Goal: Complete application form: Complete application form

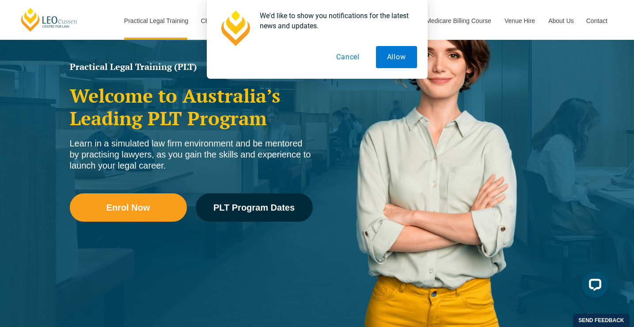
click at [342, 65] on button "Cancel" at bounding box center [348, 57] width 46 height 22
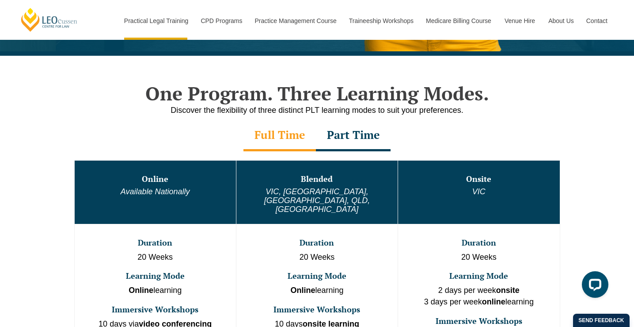
scroll to position [407, 0]
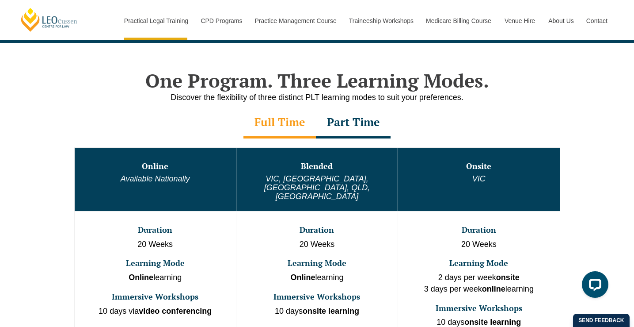
click at [346, 125] on div "Part Time" at bounding box center [353, 122] width 75 height 31
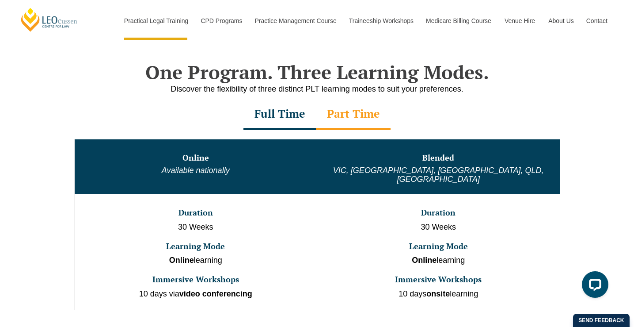
scroll to position [404, 0]
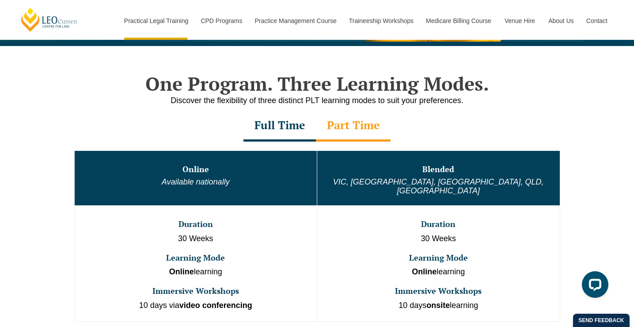
click at [292, 137] on div "Full Time" at bounding box center [280, 126] width 73 height 31
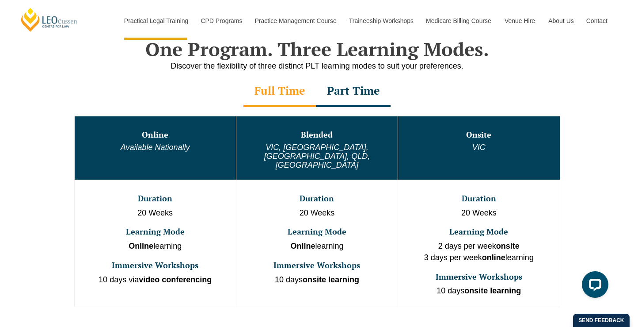
scroll to position [443, 0]
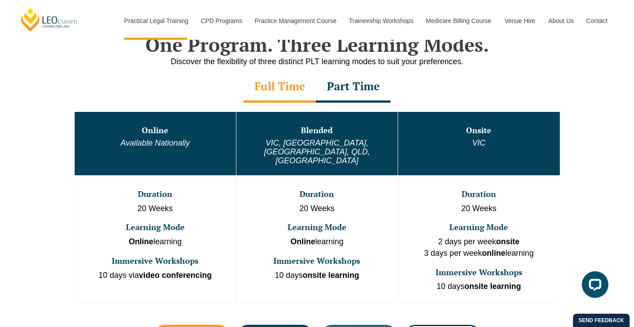
click at [570, 191] on div "One Program. Three Learning Modes. Discover the flexibility of three distinct P…" at bounding box center [317, 198] width 634 height 382
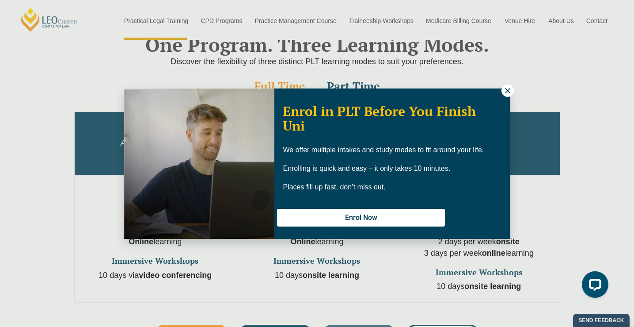
click at [504, 89] on icon at bounding box center [508, 91] width 8 height 8
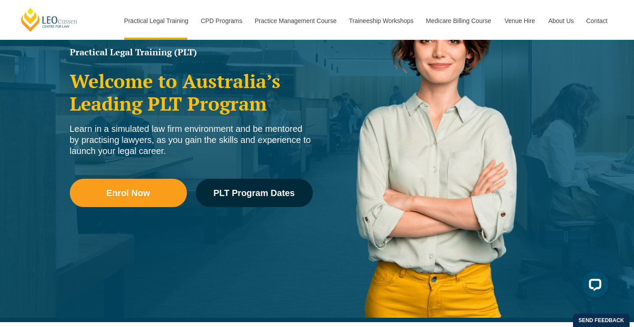
scroll to position [175, 0]
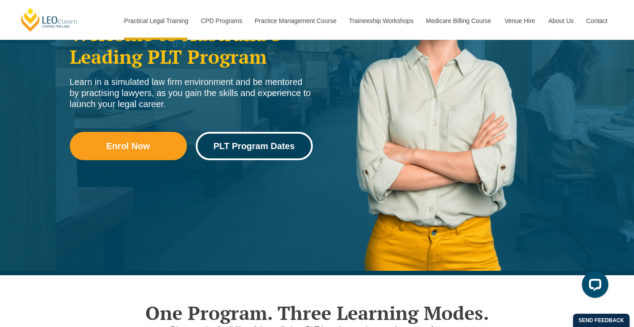
click at [231, 148] on span "PLT Program Dates" at bounding box center [254, 145] width 81 height 9
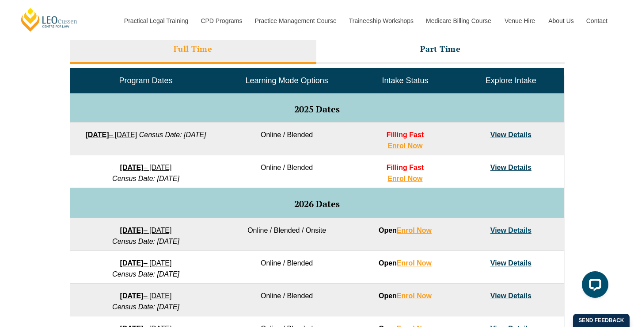
scroll to position [409, 0]
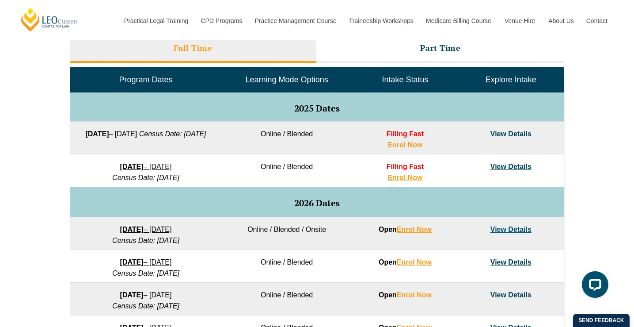
click at [592, 160] on div "VIC ACT WA QLD SA NSW PLT Program Dates in Victoria Full Time Part Time Program…" at bounding box center [317, 222] width 634 height 524
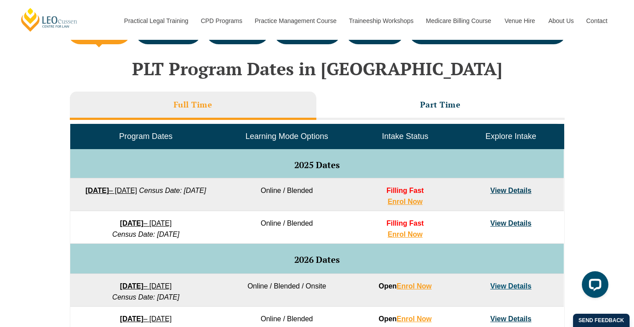
scroll to position [354, 0]
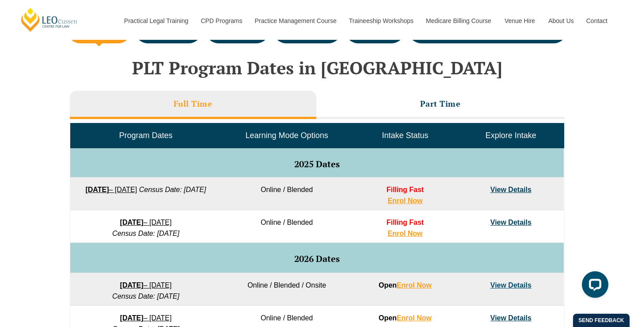
click at [586, 177] on div "VIC ACT WA QLD SA NSW PLT Program Dates in Victoria Full Time Part Time Program…" at bounding box center [317, 278] width 634 height 524
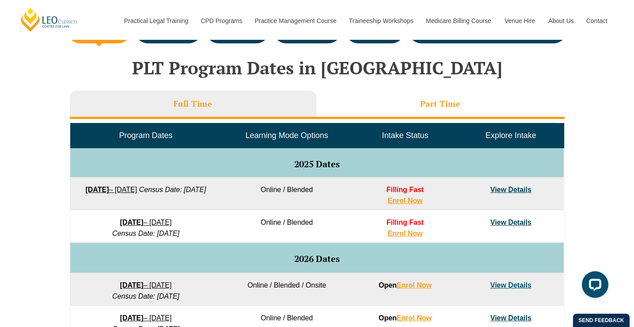
click at [453, 100] on h3 "Part Time" at bounding box center [440, 104] width 41 height 10
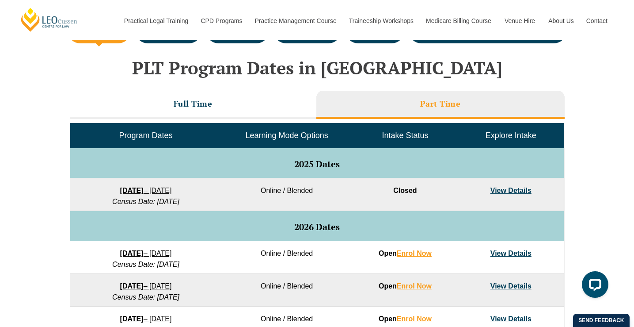
click at [602, 163] on div "VIC ACT WA QLD SA NSW PLT Program Dates in Victoria Full Time Part Time Program…" at bounding box center [317, 218] width 634 height 405
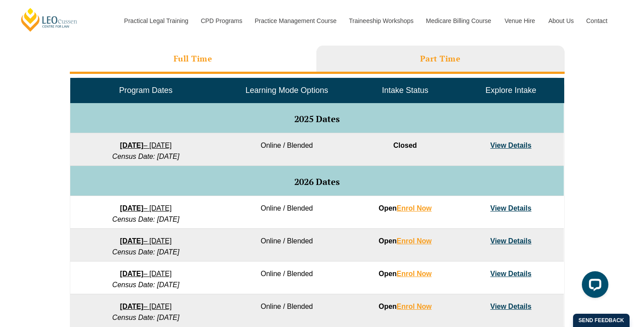
scroll to position [398, 0]
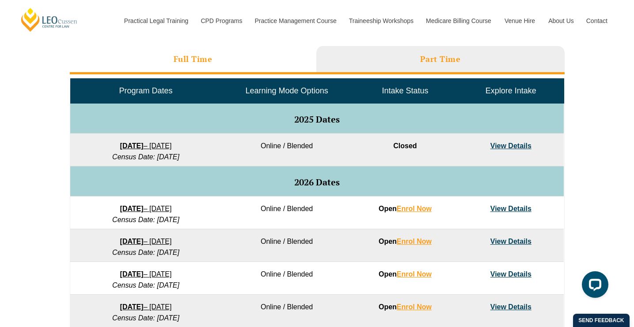
click at [172, 69] on li "Full Time" at bounding box center [193, 60] width 247 height 28
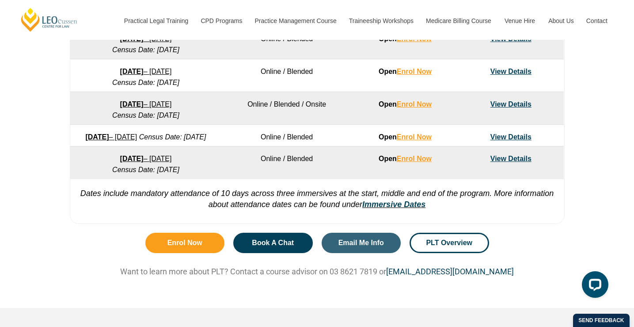
scroll to position [697, 0]
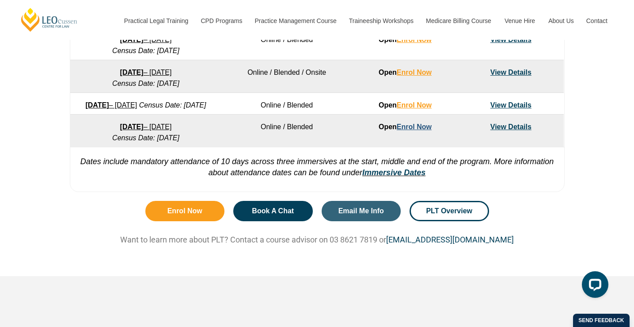
click at [416, 130] on link "Enrol Now" at bounding box center [414, 127] width 35 height 8
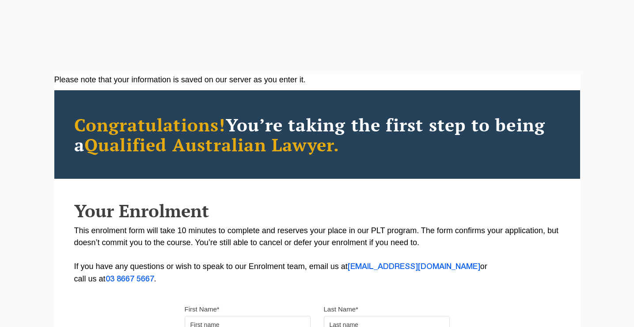
click at [301, 222] on div "Your Enrolment This enrolment form will take 10 minutes to complete and reserve…" at bounding box center [317, 243] width 526 height 84
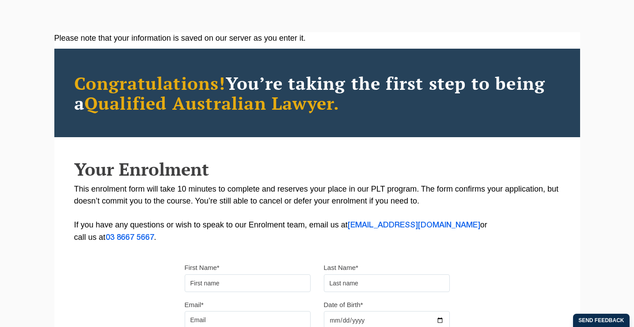
scroll to position [42, 0]
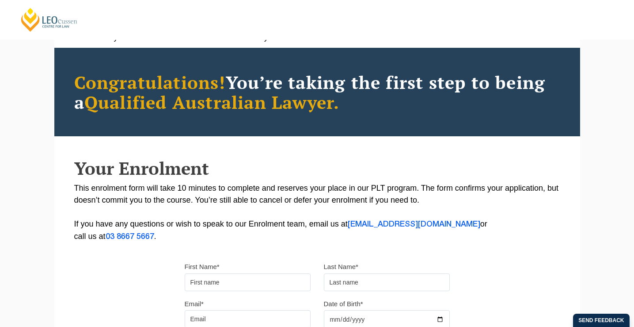
click at [268, 199] on p "This enrolment form will take 10 minutes to complete and reserves your place in…" at bounding box center [317, 212] width 486 height 61
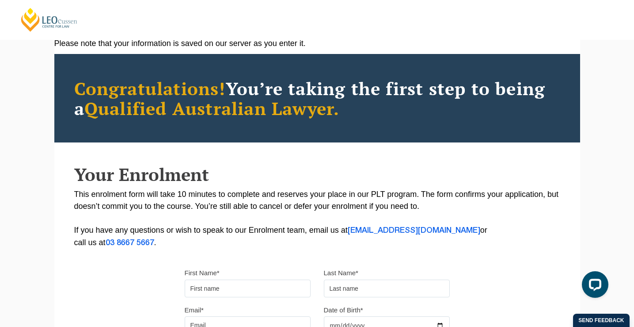
scroll to position [0, 0]
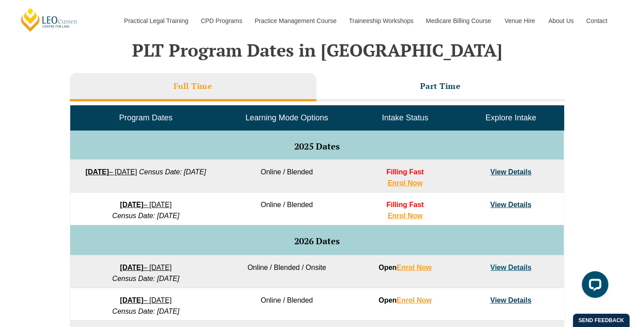
scroll to position [705, 0]
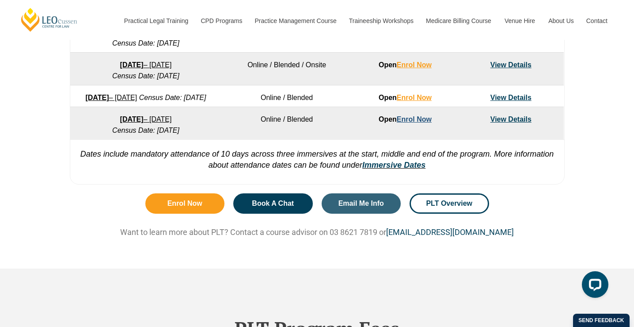
click at [405, 123] on link "Enrol Now" at bounding box center [414, 119] width 35 height 8
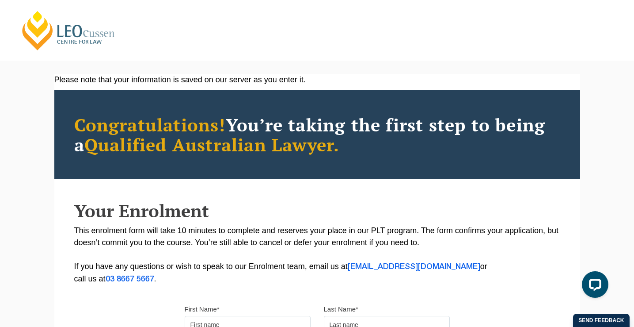
click at [231, 222] on div "Your Enrolment This enrolment form will take 10 minutes to complete and reserve…" at bounding box center [317, 243] width 526 height 84
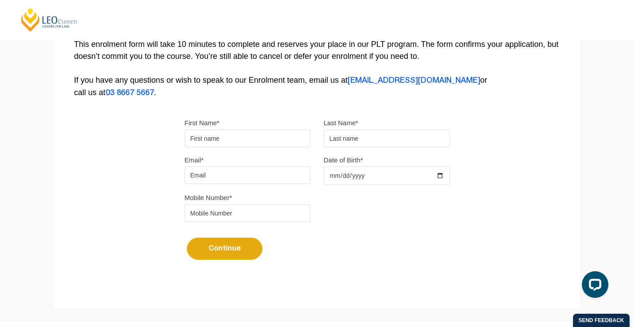
scroll to position [187, 0]
click at [255, 137] on input "First Name*" at bounding box center [248, 138] width 126 height 18
type input "Courtney"
type input "de Fries"
type input "caroline.defries@defries.com.au"
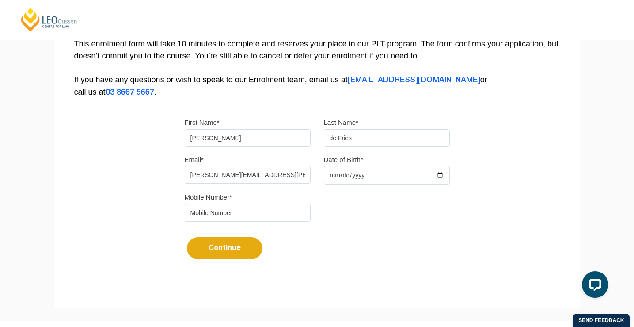
type input "0457023287"
click at [336, 174] on input "Date of Birth*" at bounding box center [387, 175] width 126 height 19
type input "2002-12-09"
click at [350, 205] on div "Mobile Number* 0457023287" at bounding box center [317, 209] width 279 height 37
drag, startPoint x: 290, startPoint y: 175, endPoint x: 179, endPoint y: 175, distance: 111.0
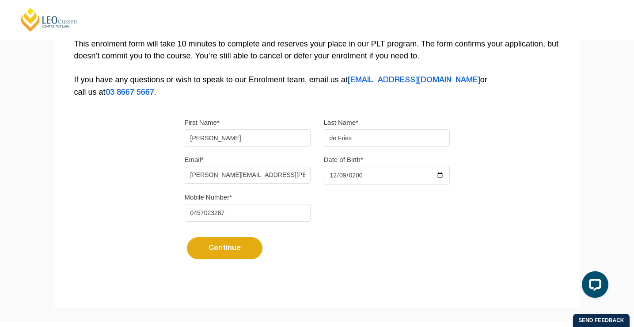
click at [179, 175] on div "Email* caroline.defries@defries.com.au" at bounding box center [247, 168] width 139 height 31
type input "c"
click at [159, 188] on div "Please note that your information is saved on our server as you enter it. Congr…" at bounding box center [317, 84] width 526 height 394
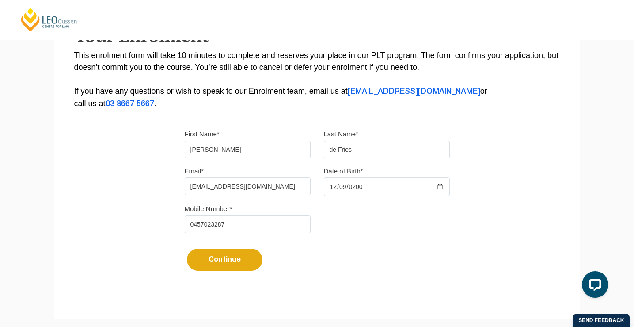
scroll to position [193, 0]
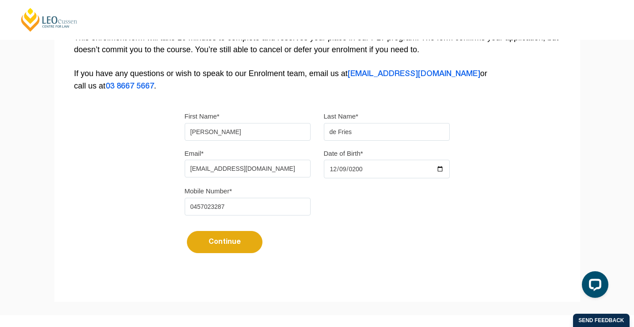
click at [222, 246] on button "Continue" at bounding box center [225, 242] width 76 height 22
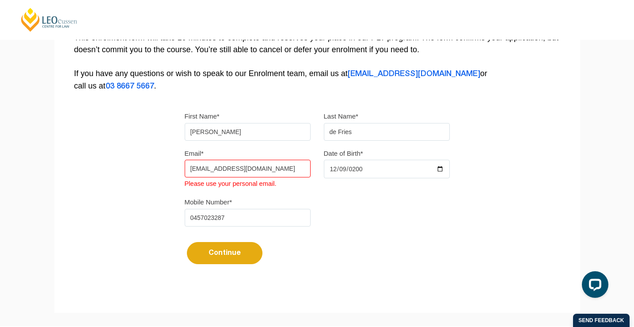
drag, startPoint x: 279, startPoint y: 169, endPoint x: 195, endPoint y: 169, distance: 84.0
click at [195, 169] on input "s222215585@deakin.edu.au" at bounding box center [248, 169] width 126 height 18
type input "s"
type input "courtney.defriess@gmail.com"
click at [153, 190] on div "Please note that your information is saved on our server as you enter it. Congr…" at bounding box center [317, 83] width 526 height 405
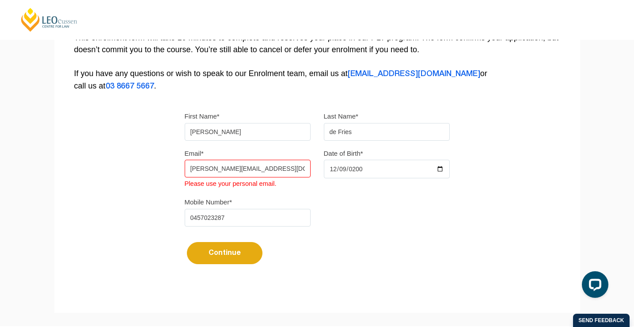
click at [228, 254] on button "Continue" at bounding box center [225, 253] width 76 height 22
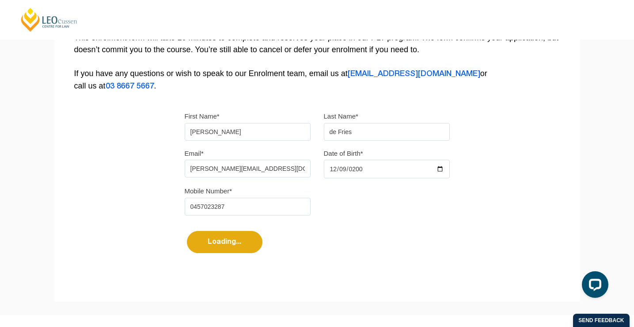
select select
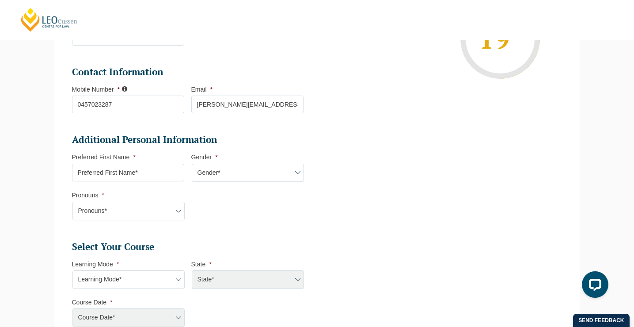
scroll to position [206, 0]
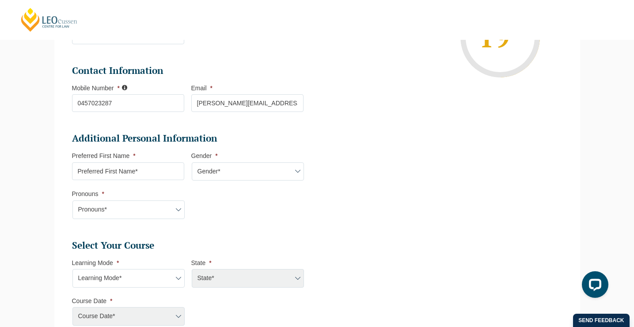
drag, startPoint x: 143, startPoint y: 175, endPoint x: 81, endPoint y: 174, distance: 61.5
click at [81, 174] on input "Preferred First Name *" at bounding box center [128, 171] width 112 height 18
type input "Courtney"
select select "VIC"
select select
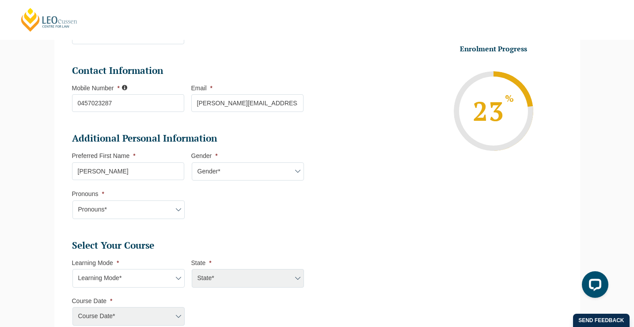
click at [212, 174] on select "Gender* Male Female Nonbinary Intersex Prefer not to disclose Other" at bounding box center [248, 171] width 112 height 19
select select "[DEMOGRAPHIC_DATA]"
click at [192, 163] on select "Gender* Male Female Nonbinary Intersex Prefer not to disclose Other" at bounding box center [248, 171] width 112 height 19
click at [131, 207] on select "Pronouns* She/Her/Hers He/Him/His They/Them/Theirs Other Prefer not to disclose" at bounding box center [129, 209] width 112 height 19
select select "She/Her/Hers"
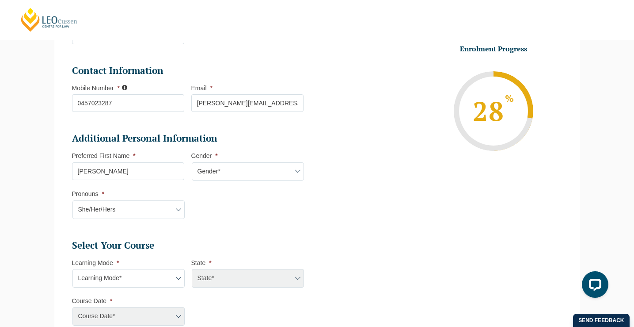
click at [73, 201] on select "Pronouns* She/Her/Hers He/Him/His They/Them/Theirs Other Prefer not to disclose" at bounding box center [129, 209] width 112 height 19
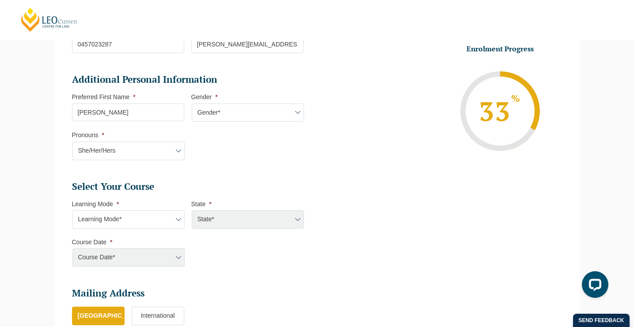
scroll to position [294, 0]
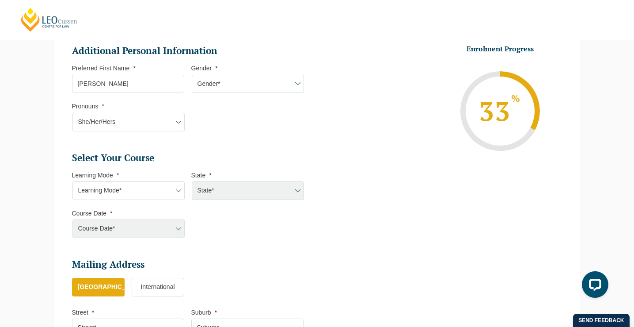
click at [148, 196] on select "Learning Mode* Online Full Time Learning Online Part Time Learning Blended Full…" at bounding box center [129, 190] width 112 height 19
select select "Blended Full Time Learning"
click at [73, 182] on select "Learning Mode* Online Full Time Learning Online Part Time Learning Blended Full…" at bounding box center [129, 190] width 112 height 19
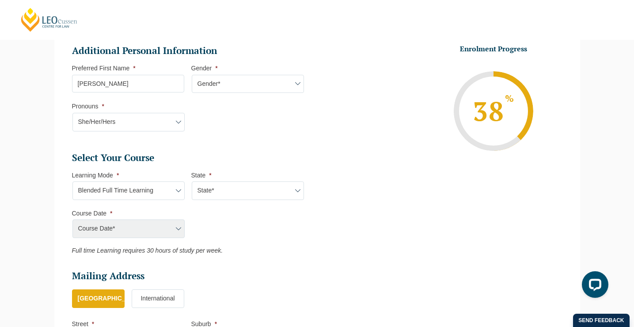
click at [229, 193] on select "State* ACT/NSW QLD SA VIC WA" at bounding box center [248, 190] width 112 height 19
select select "VIC"
click at [192, 182] on select "State* ACT/NSW QLD SA VIC WA" at bounding box center [248, 190] width 112 height 19
click at [162, 229] on select "Course Date* September 2025 (22-Sep-2025 to 20-Feb-2026) December 2025 (08-Dec-…" at bounding box center [129, 228] width 112 height 19
select select "[DATE] ([DATE] to [DATE])"
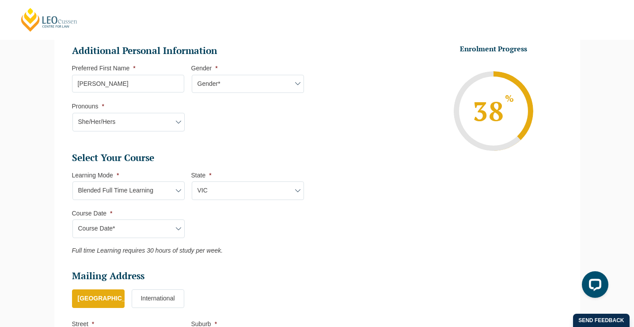
click at [73, 220] on select "Course Date* September 2025 (22-Sep-2025 to 20-Feb-2026) December 2025 (08-Dec-…" at bounding box center [129, 228] width 112 height 19
type input "Intake 11 December 2026 FT"
type input "Practical Legal Training (VIC)"
select select "VIC PLT (DEC) 2026 Full Time Blended"
click at [263, 240] on ul "Select Your Course This field is hidden when viewing the form Only for Flinder …" at bounding box center [191, 203] width 239 height 103
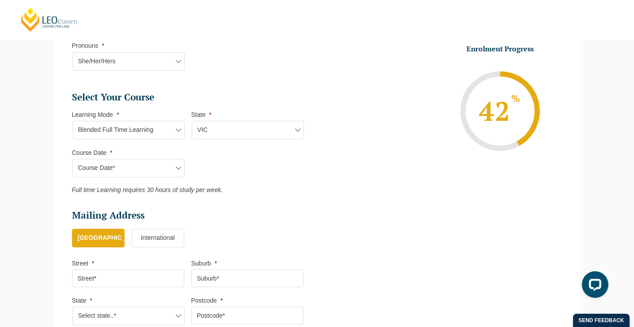
scroll to position [362, 0]
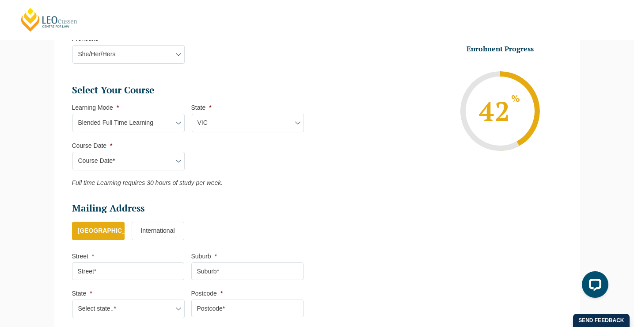
click at [297, 170] on ul "Select Your Course This field is hidden when viewing the form Only for Flinder …" at bounding box center [191, 135] width 239 height 103
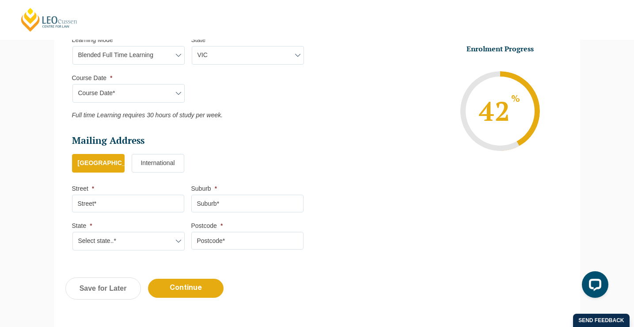
scroll to position [430, 0]
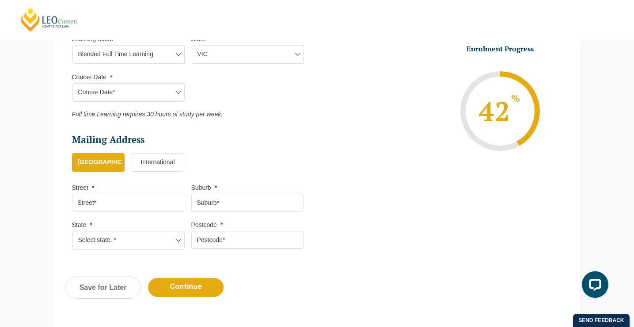
click at [164, 206] on input "Street *" at bounding box center [128, 203] width 112 height 18
type input "4 Freemans Road, MOUNT ELIZA VIC 3930"
type input "MOUNT ELIZA"
select select "VIC"
type input "3930"
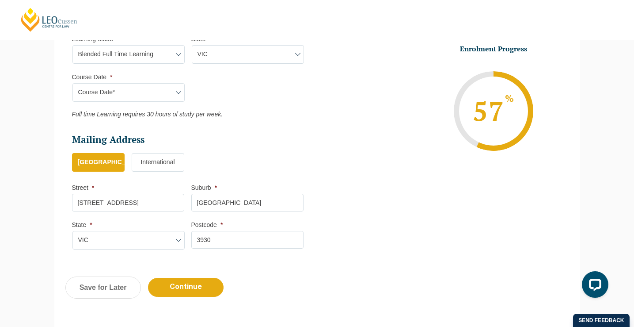
scroll to position [0, 21]
drag, startPoint x: 127, startPoint y: 206, endPoint x: 206, endPoint y: 206, distance: 79.2
click at [206, 181] on ul "Mailing Address Mailing Country * Australia International Street * 4 Freemans R…" at bounding box center [191, 157] width 239 height 47
type input "4 Freemans Road"
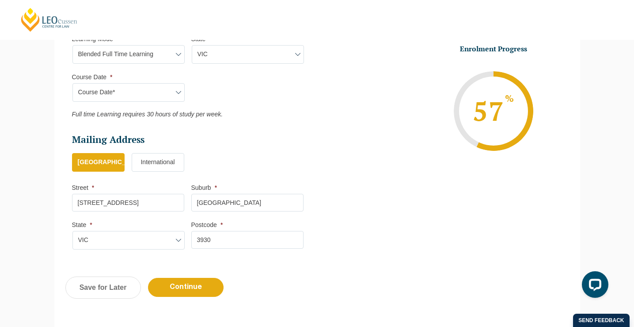
click at [259, 168] on ul "Australia International" at bounding box center [191, 167] width 239 height 28
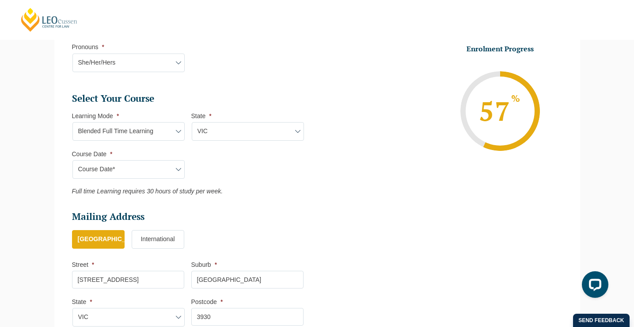
scroll to position [354, 0]
click at [172, 138] on select "Learning Mode* Online Full Time Learning Online Part Time Learning Blended Full…" at bounding box center [129, 131] width 112 height 19
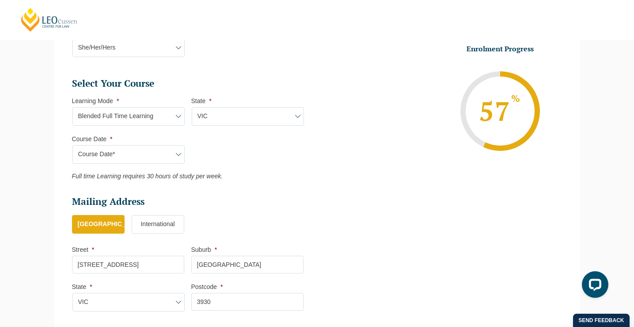
scroll to position [378, 0]
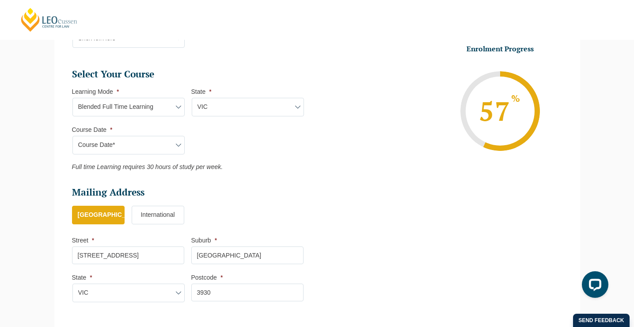
click at [180, 146] on select "Course Date* September 2025 (22-Sep-2025 to 20-Feb-2026) December 2025 (08-Dec-…" at bounding box center [129, 145] width 112 height 19
click at [73, 137] on select "Course Date* September 2025 (22-Sep-2025 to 20-Feb-2026) December 2025 (08-Dec-…" at bounding box center [129, 145] width 112 height 19
click at [189, 168] on em "Full time Learning requires 30 hours of study per week." at bounding box center [147, 166] width 151 height 7
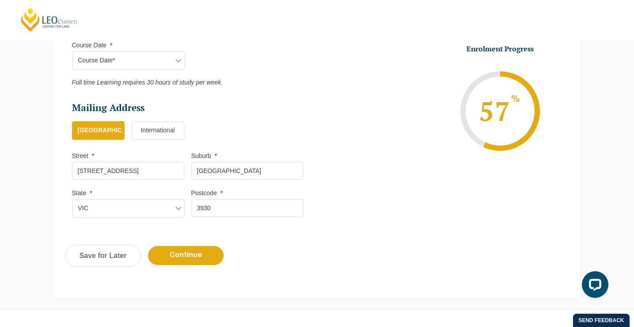
scroll to position [468, 0]
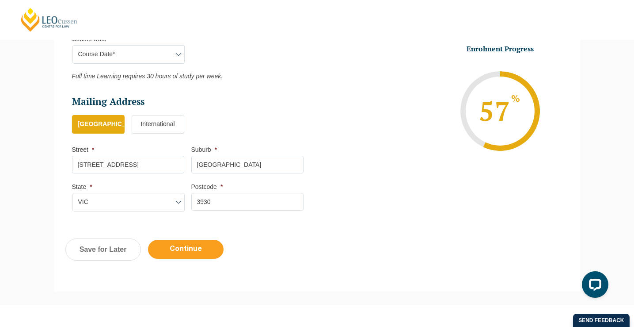
click at [185, 248] on input "Continue" at bounding box center [186, 249] width 76 height 19
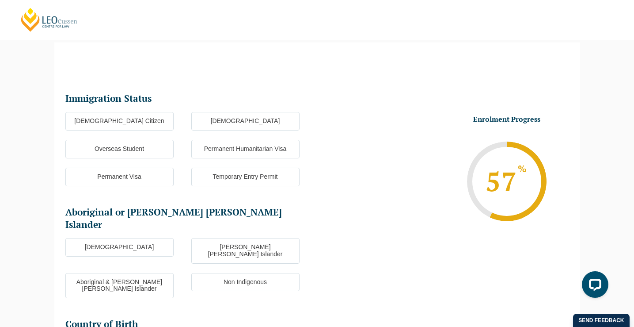
scroll to position [76, 0]
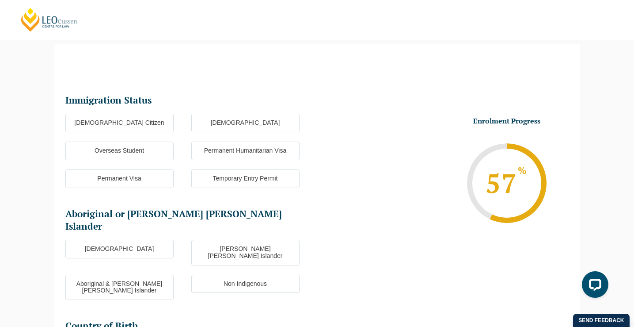
click at [137, 123] on label "[DEMOGRAPHIC_DATA] Citizen" at bounding box center [119, 123] width 108 height 19
click at [0, 0] on input "[DEMOGRAPHIC_DATA] Citizen" at bounding box center [0, 0] width 0 height 0
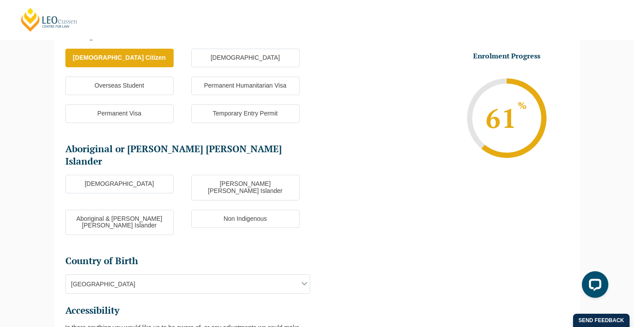
scroll to position [142, 0]
click at [269, 209] on label "Non Indigenous" at bounding box center [245, 218] width 108 height 19
click at [0, 0] on input "Non Indigenous" at bounding box center [0, 0] width 0 height 0
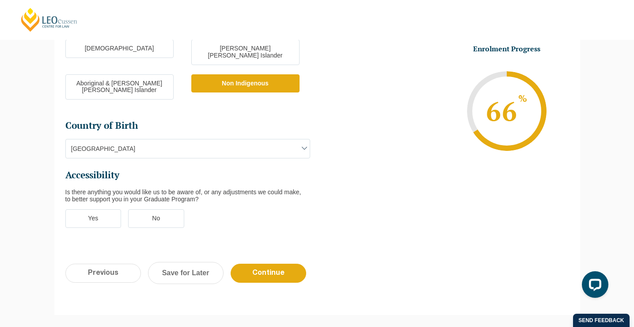
scroll to position [293, 0]
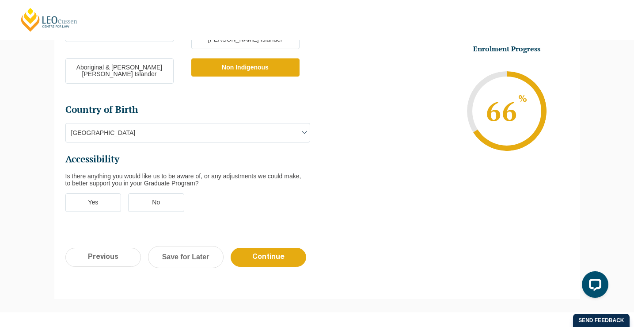
click at [170, 193] on label "No" at bounding box center [156, 202] width 56 height 19
click at [0, 0] on input "No" at bounding box center [0, 0] width 0 height 0
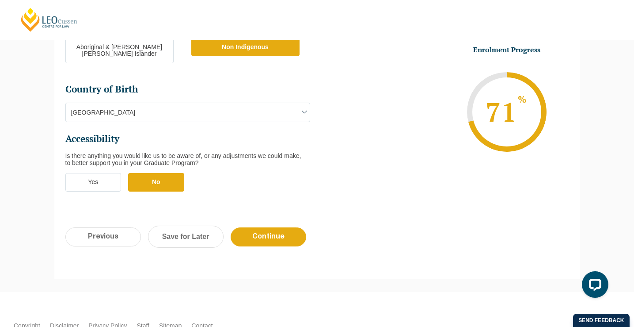
scroll to position [319, 0]
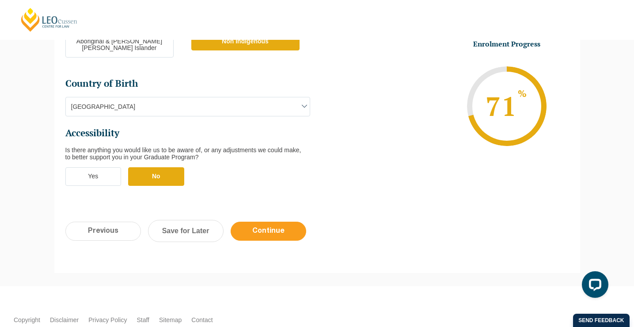
click at [255, 222] on input "Continue" at bounding box center [269, 231] width 76 height 19
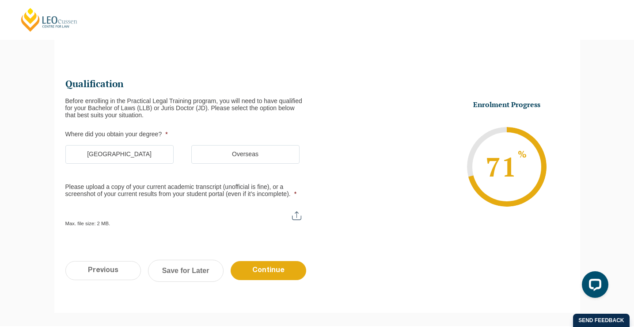
scroll to position [76, 0]
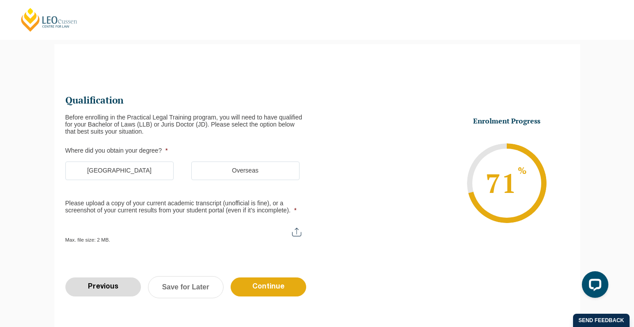
click at [121, 287] on input "Previous" at bounding box center [103, 286] width 76 height 19
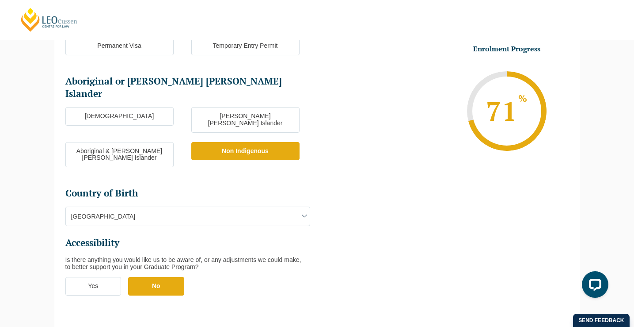
scroll to position [328, 0]
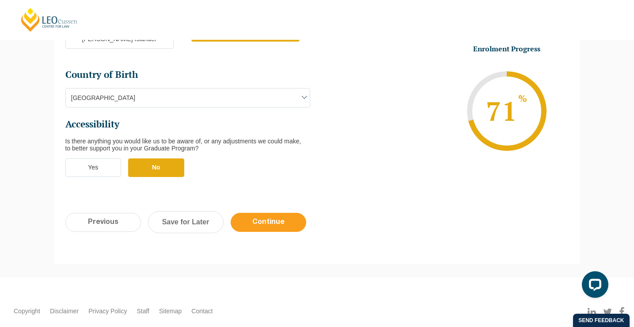
click at [279, 213] on input "Continue" at bounding box center [269, 222] width 76 height 19
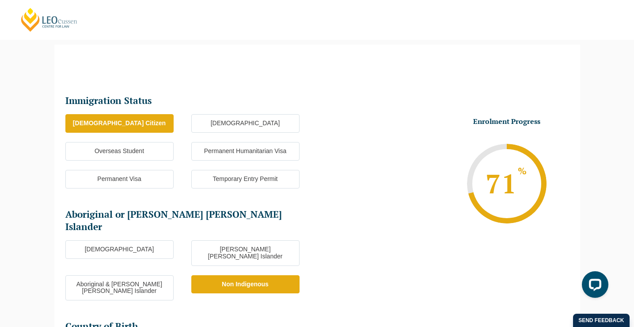
scroll to position [0, 0]
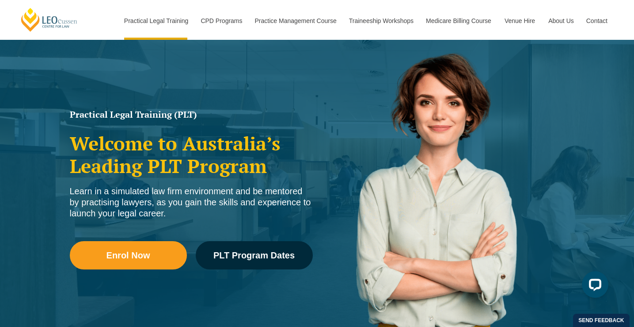
scroll to position [85, 0]
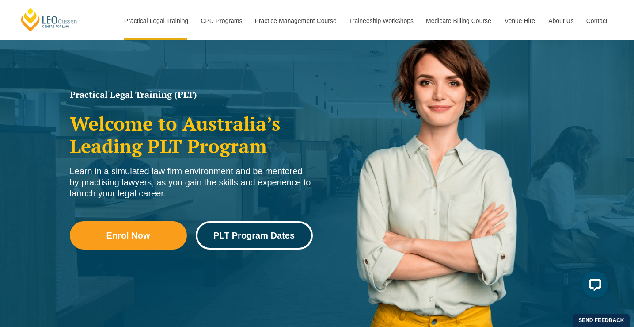
click at [226, 228] on link "PLT Program Dates" at bounding box center [254, 235] width 117 height 28
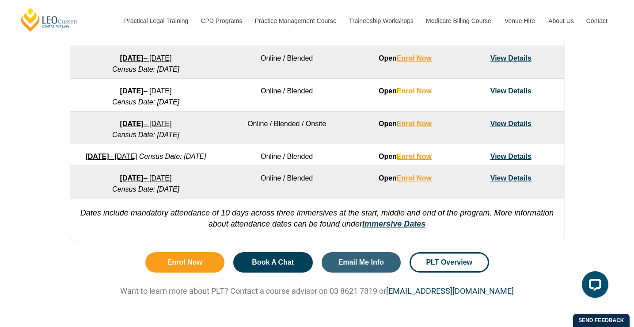
scroll to position [671, 0]
